Goal: Find specific page/section: Find specific page/section

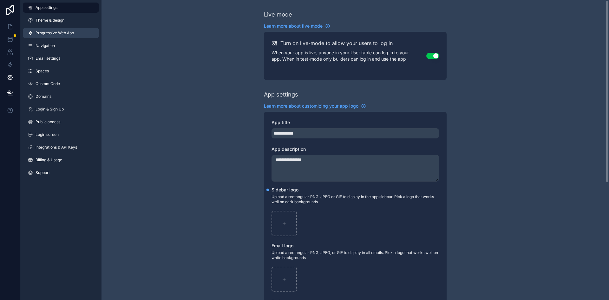
click at [51, 32] on span "Progressive Web App" at bounding box center [55, 32] width 38 height 5
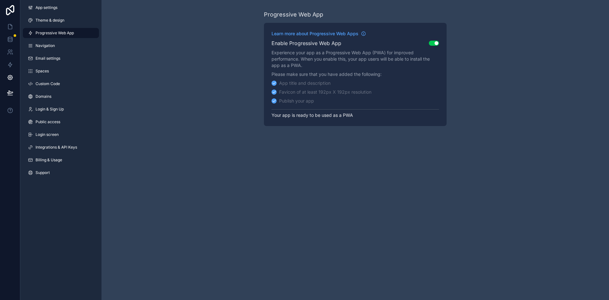
click at [344, 93] on div "Favicon of at least 192px X 192px resolution" at bounding box center [325, 92] width 92 height 6
click at [196, 73] on div "Progressive Web App Learn more about Progressive Web Apps Enable Progressive We…" at bounding box center [354, 68] width 507 height 136
click at [9, 28] on icon at bounding box center [10, 26] width 6 height 6
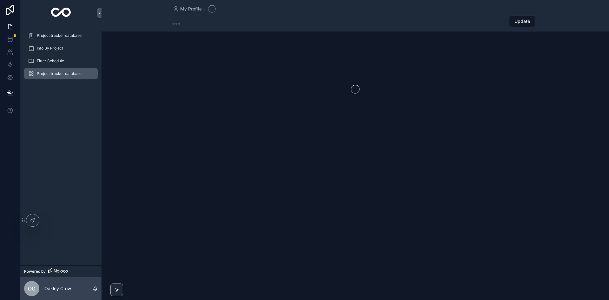
click at [63, 71] on div "Project tracker database" at bounding box center [61, 73] width 66 height 10
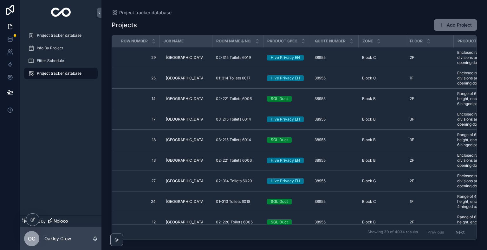
click at [150, 16] on div "Projects Add Project Row Number Job Name Room Name & No. Product Spec Quote Num…" at bounding box center [294, 129] width 365 height 228
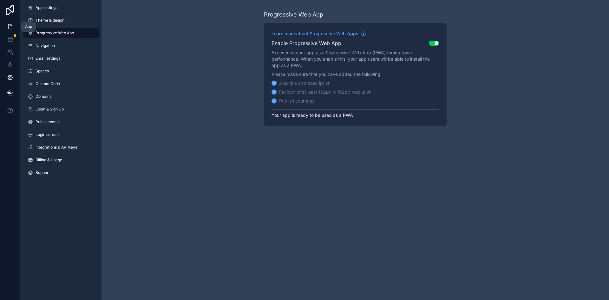
click at [15, 28] on link at bounding box center [10, 26] width 20 height 13
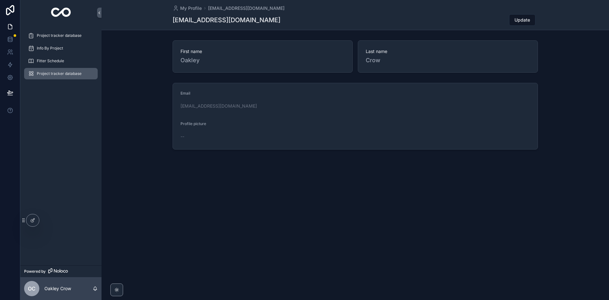
click at [62, 71] on span "Project tracker database" at bounding box center [59, 73] width 45 height 5
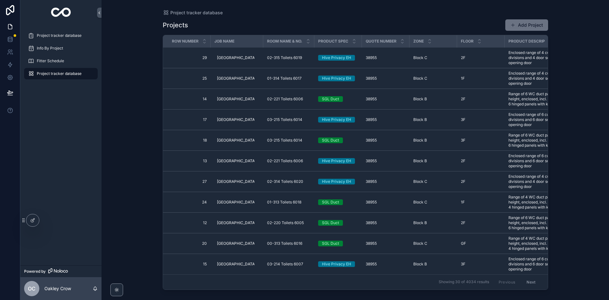
click at [166, 209] on td "24 24" at bounding box center [187, 202] width 48 height 21
click at [11, 8] on icon at bounding box center [10, 10] width 13 height 10
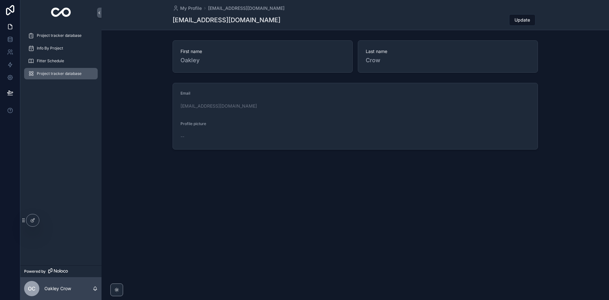
click at [72, 75] on span "Project tracker database" at bounding box center [59, 73] width 45 height 5
